Goal: Information Seeking & Learning: Learn about a topic

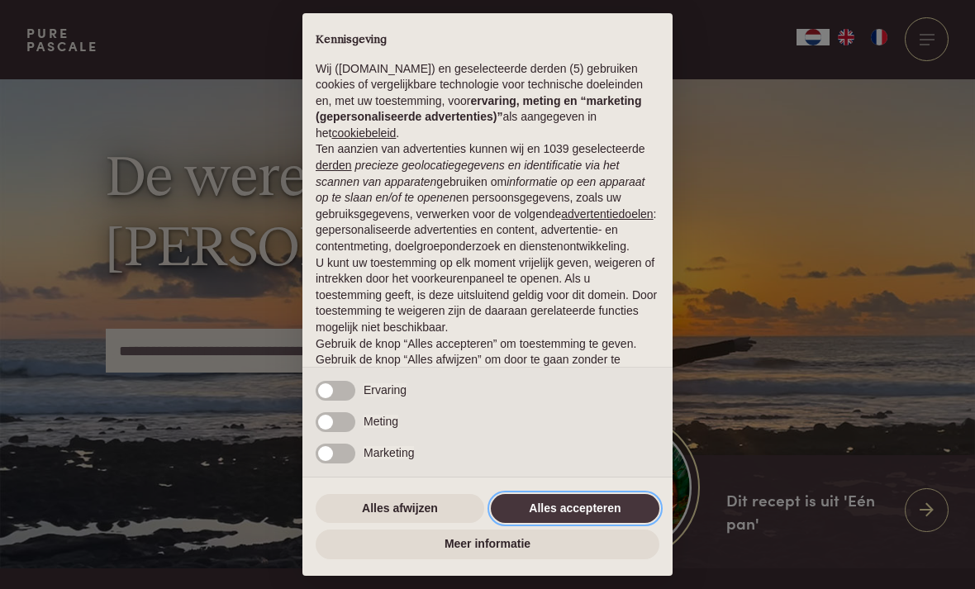
click at [579, 510] on button "Alles accepteren" at bounding box center [575, 509] width 169 height 30
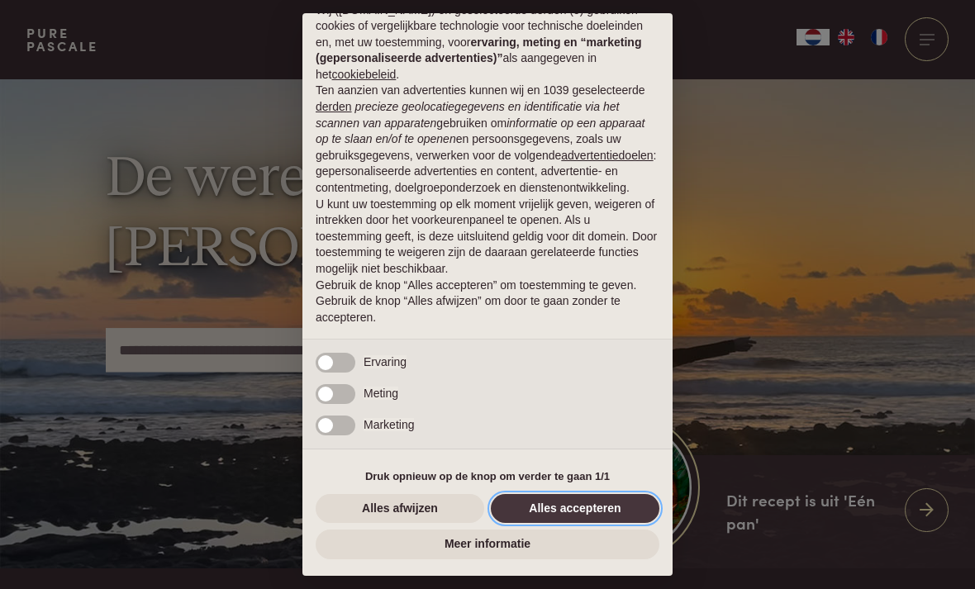
click at [591, 500] on button "Alles accepteren" at bounding box center [575, 509] width 169 height 30
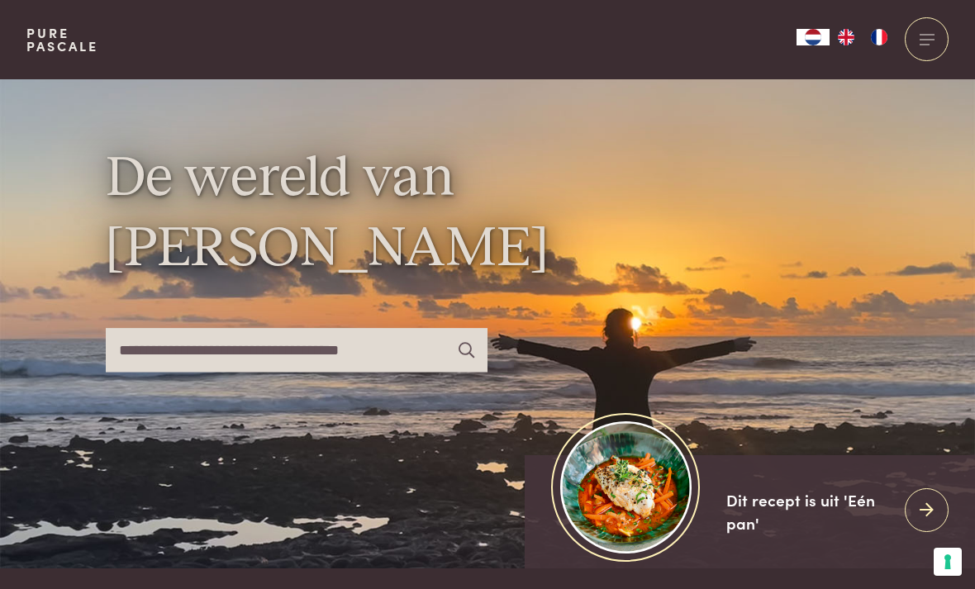
click at [249, 372] on input "text" at bounding box center [297, 350] width 382 height 44
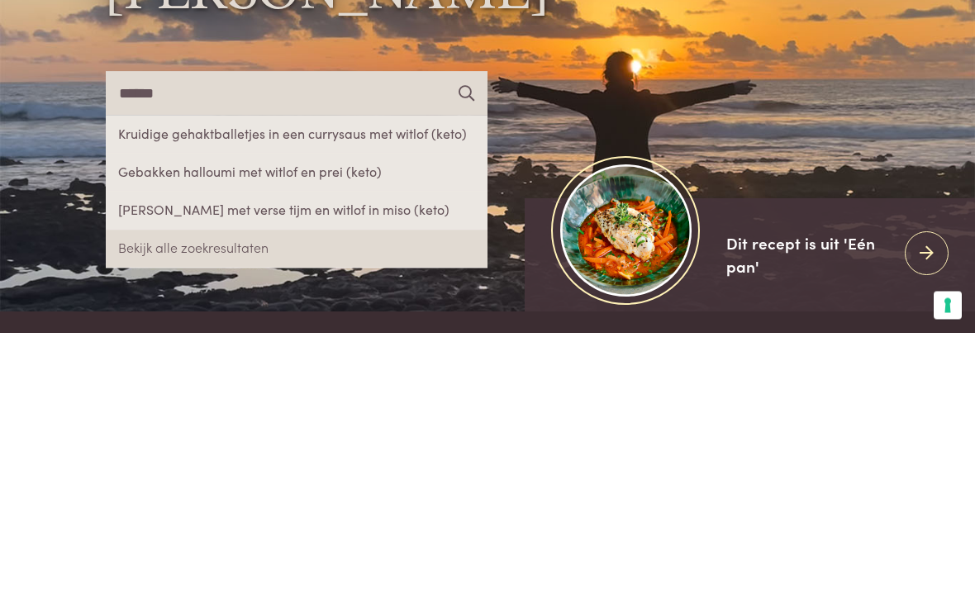
scroll to position [257, 0]
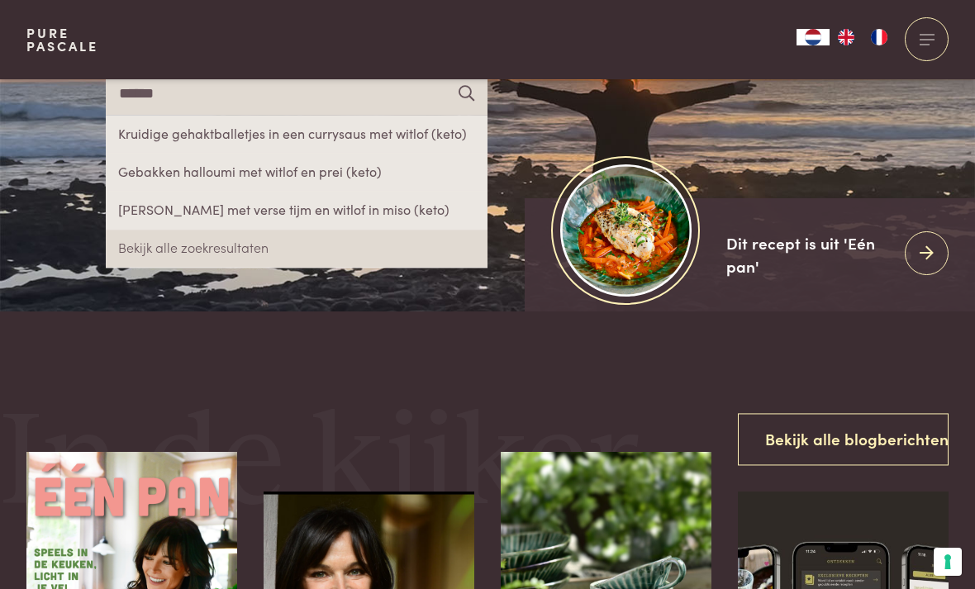
type input "******"
click at [225, 268] on link "Bekijk alle zoekresultaten" at bounding box center [297, 249] width 382 height 38
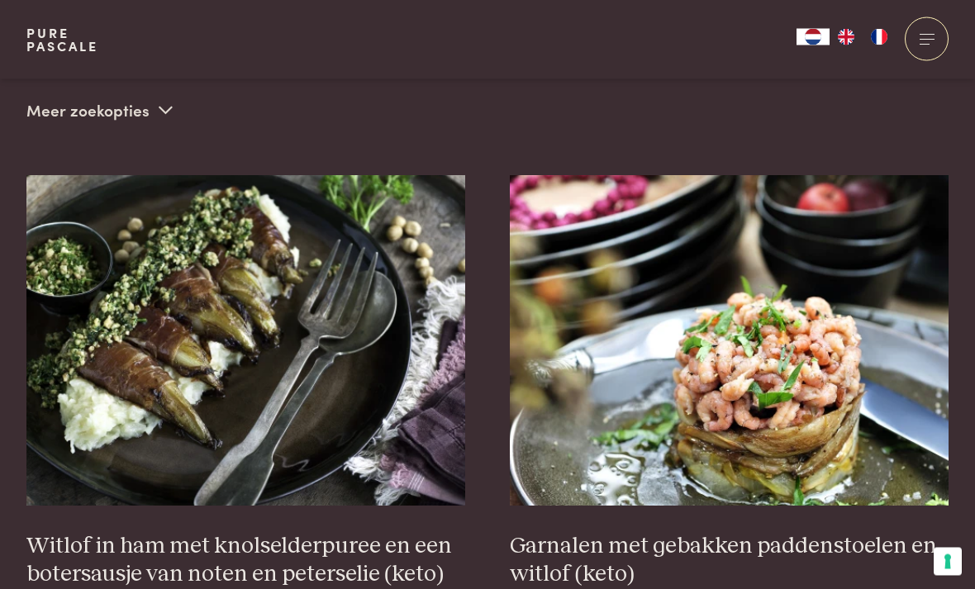
scroll to position [525, 0]
click at [771, 347] on img at bounding box center [729, 340] width 439 height 330
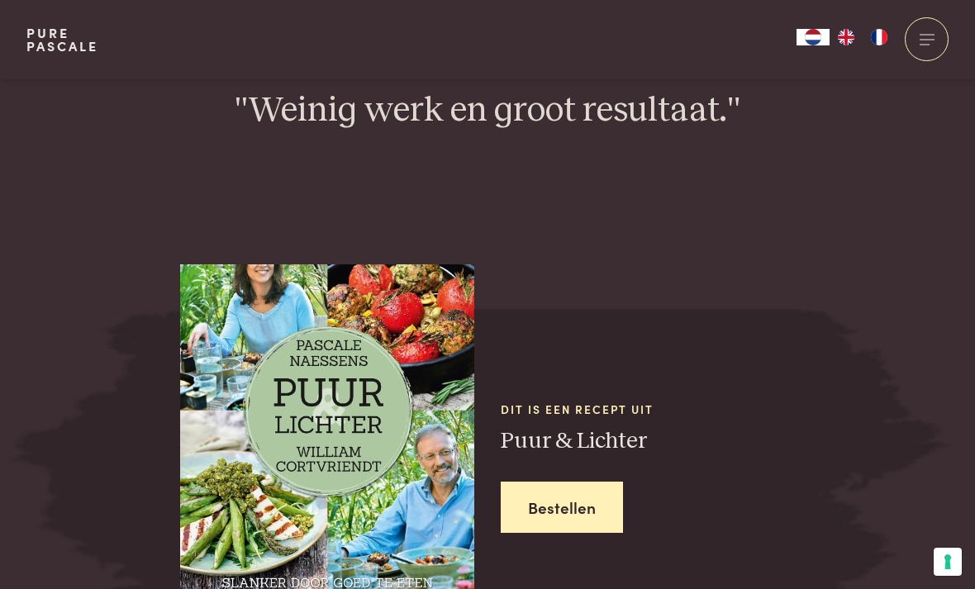
scroll to position [2465, 0]
